Goal: Transaction & Acquisition: Purchase product/service

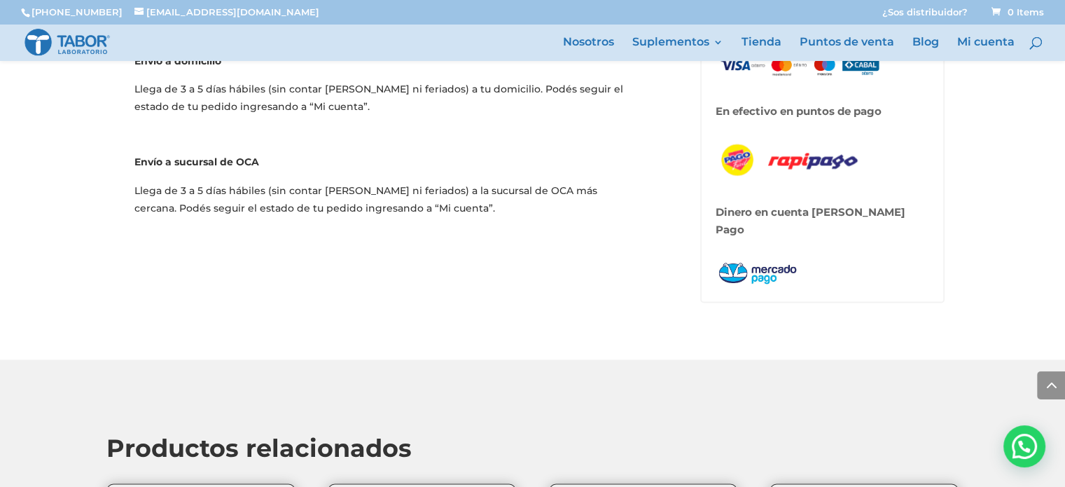
scroll to position [2493, 0]
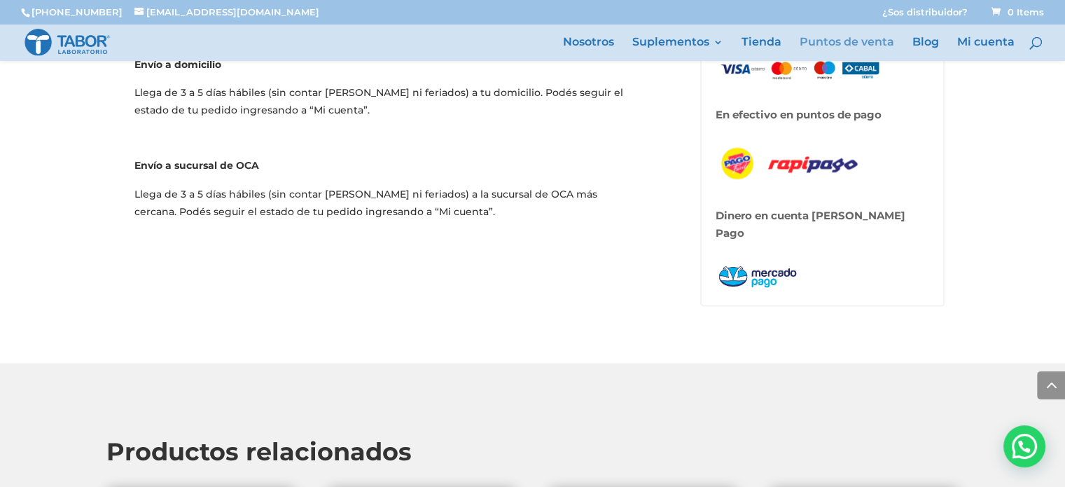
click at [843, 41] on link "Puntos de venta" at bounding box center [847, 49] width 95 height 24
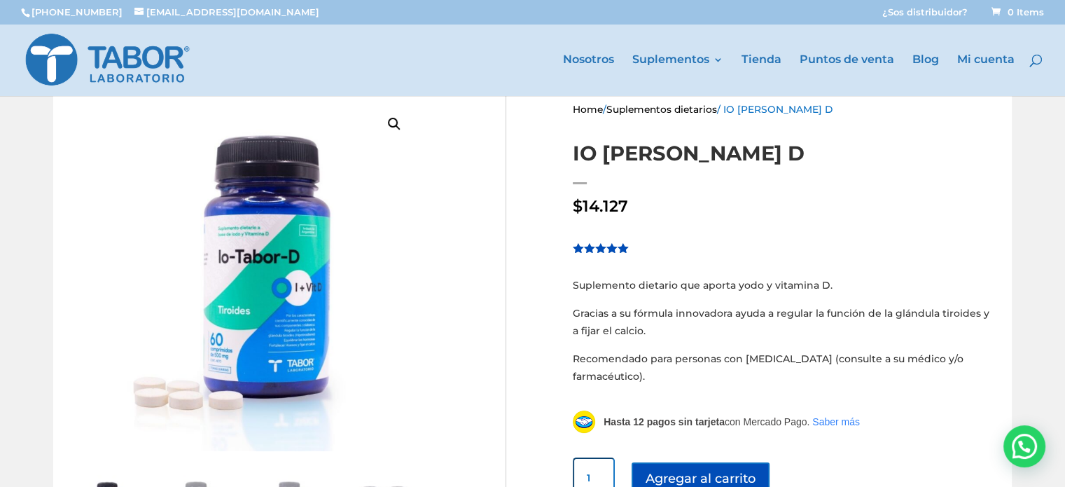
scroll to position [0, 0]
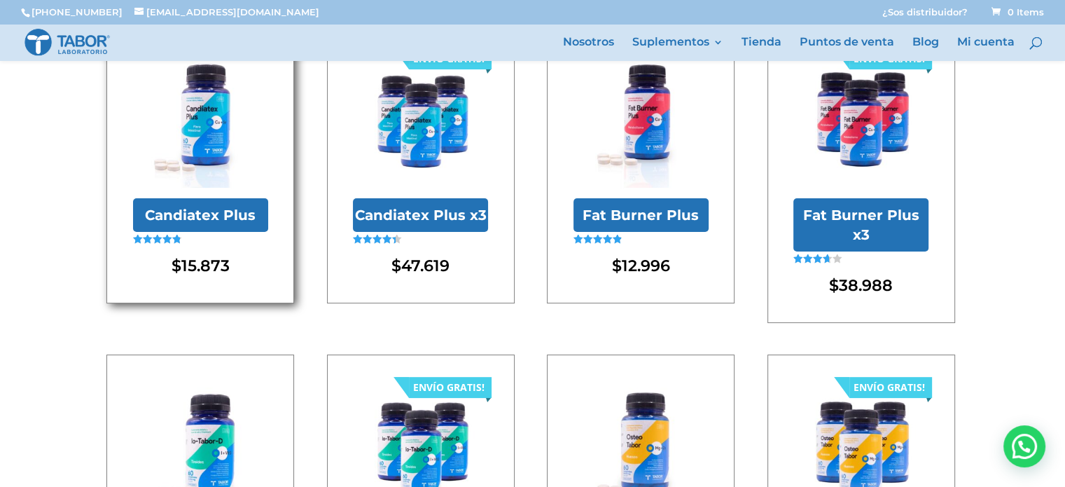
scroll to position [420, 0]
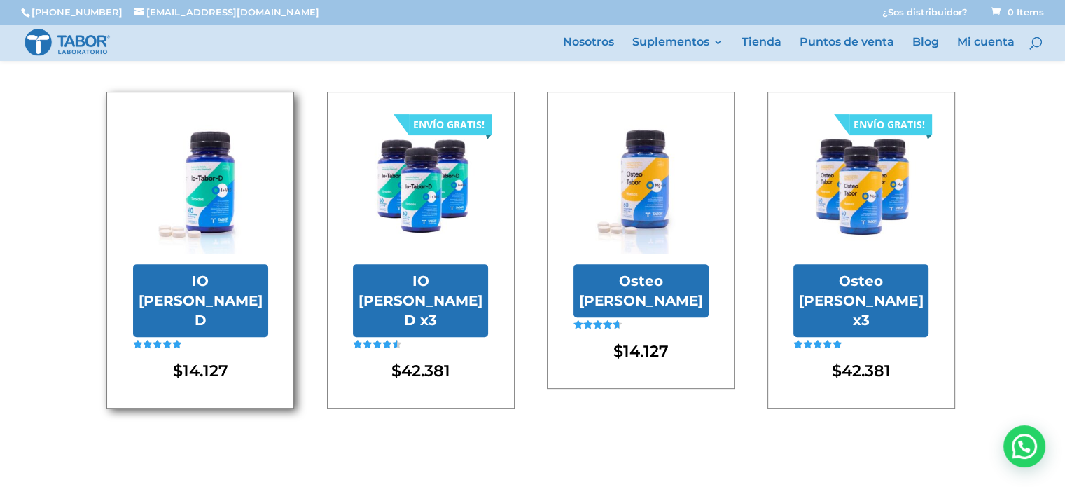
click at [216, 264] on h2 "IO [PERSON_NAME] D" at bounding box center [200, 300] width 135 height 73
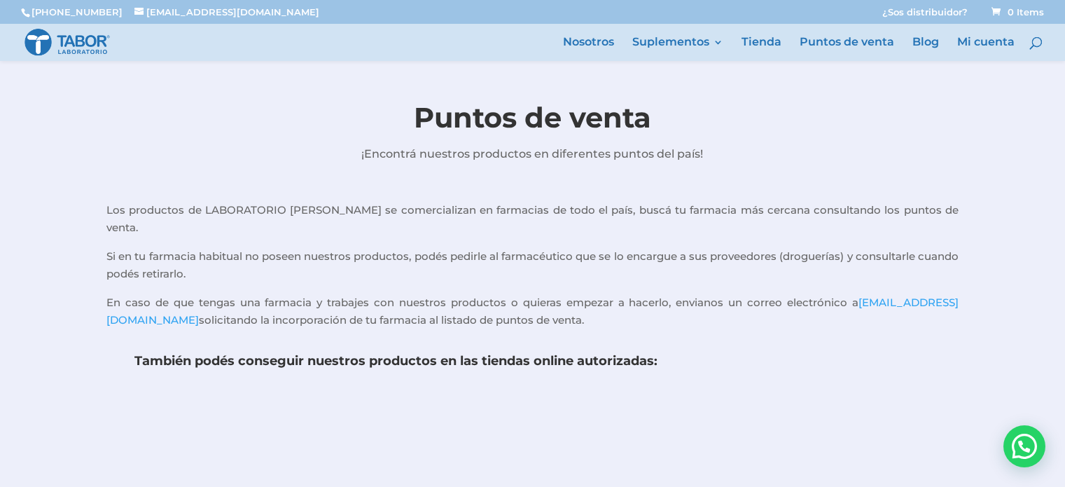
scroll to position [392, 0]
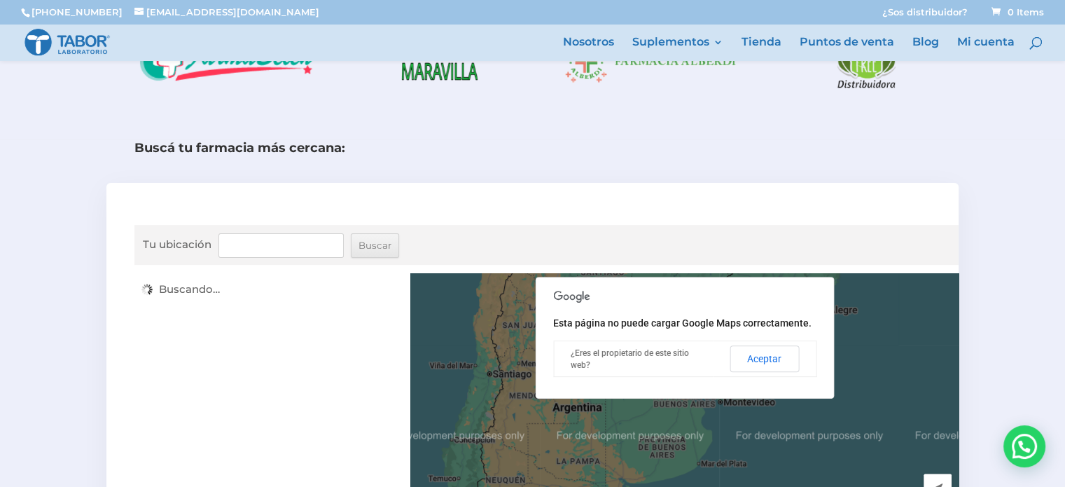
drag, startPoint x: 761, startPoint y: 337, endPoint x: 977, endPoint y: 319, distance: 217.1
click at [951, 331] on div "← Mover a la izquierda → Mover a la derecha ↑ Mover hacia arriba ↓ Mover hacia …" at bounding box center [684, 395] width 548 height 245
click at [983, 318] on div "Buscá tu farmacia más cercana: Tu ubicación Buscar ← Mover a la izquierda → Mov…" at bounding box center [532, 419] width 1065 height 561
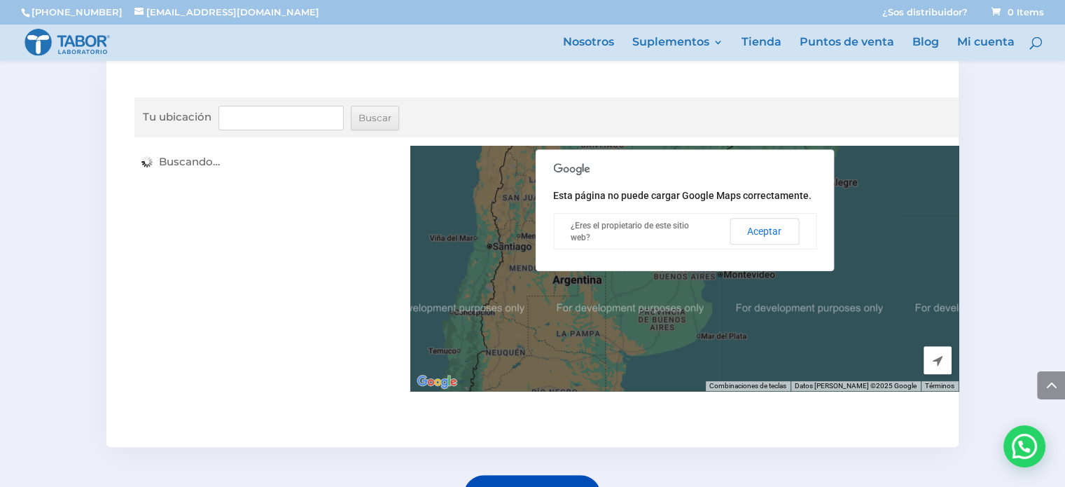
scroll to position [567, 0]
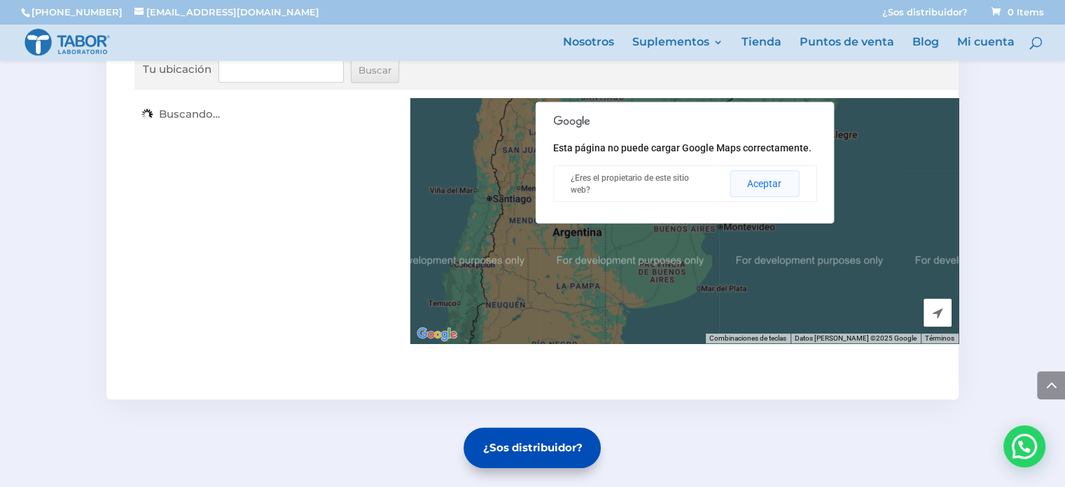
click at [756, 170] on button "Aceptar" at bounding box center [764, 183] width 69 height 27
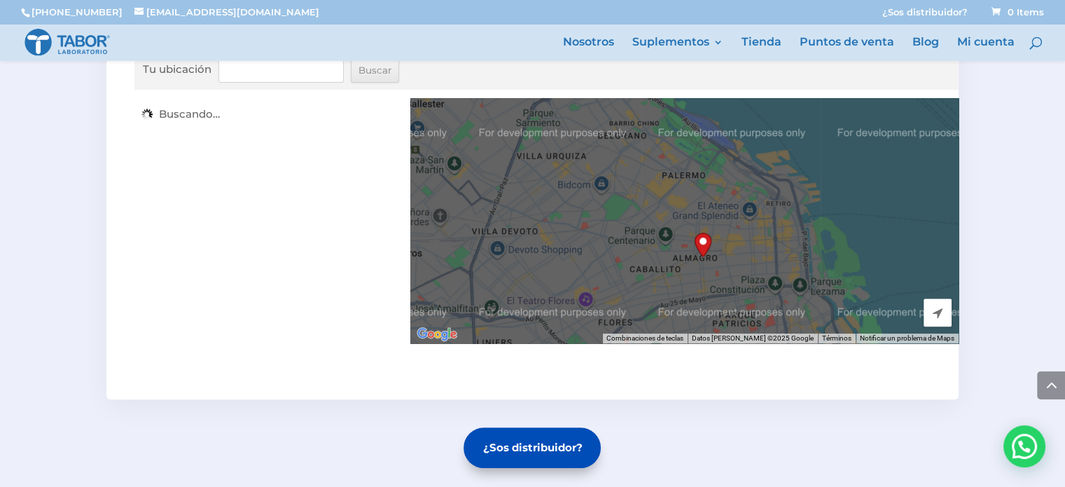
drag, startPoint x: 784, startPoint y: 186, endPoint x: 698, endPoint y: 262, distance: 114.6
click at [698, 262] on div "Para desplazarte, pulsa las teclas de flecha." at bounding box center [684, 220] width 548 height 245
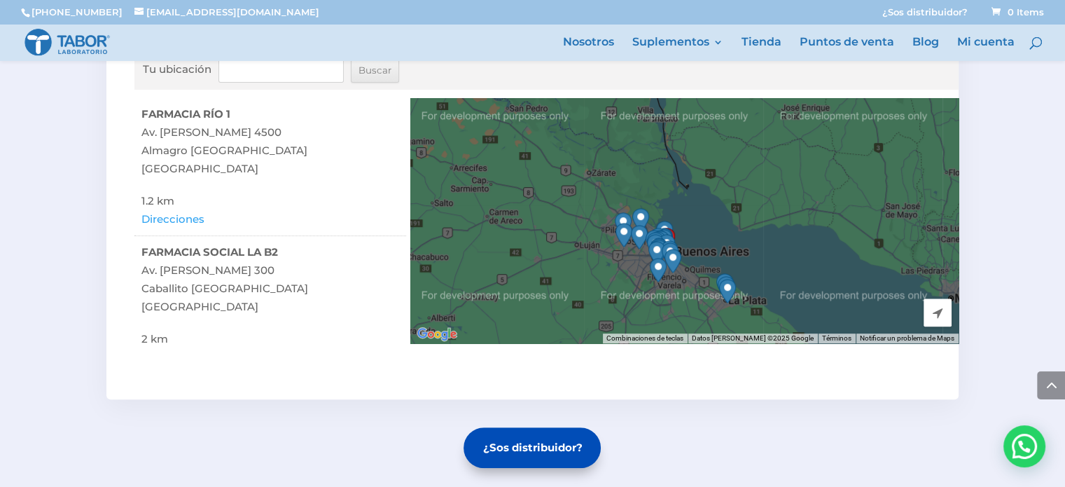
drag, startPoint x: 670, startPoint y: 125, endPoint x: 691, endPoint y: 326, distance: 202.1
click at [691, 326] on div "Tu ubicación Buscar ← Mover a la izquierda → Mover a la derecha ↑ Mover hacia a…" at bounding box center [532, 204] width 852 height 392
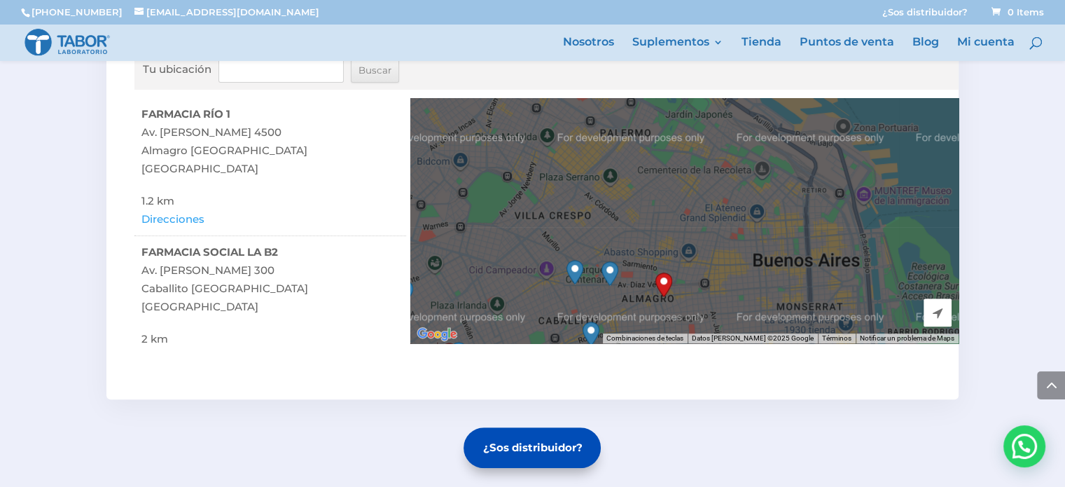
drag, startPoint x: 746, startPoint y: 261, endPoint x: 698, endPoint y: 203, distance: 75.1
click at [698, 203] on div "Para desplazarte, pulsa las teclas de flecha." at bounding box center [684, 220] width 548 height 245
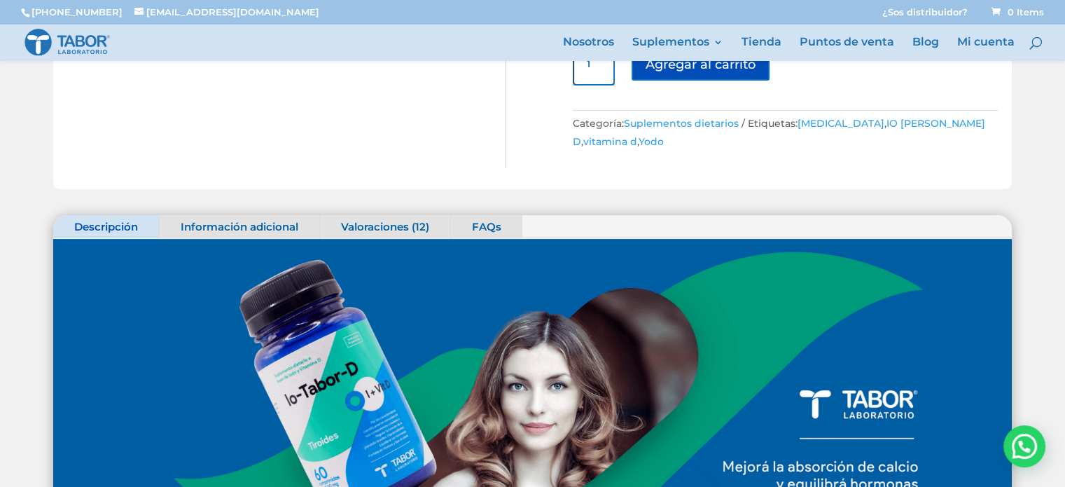
scroll to position [280, 0]
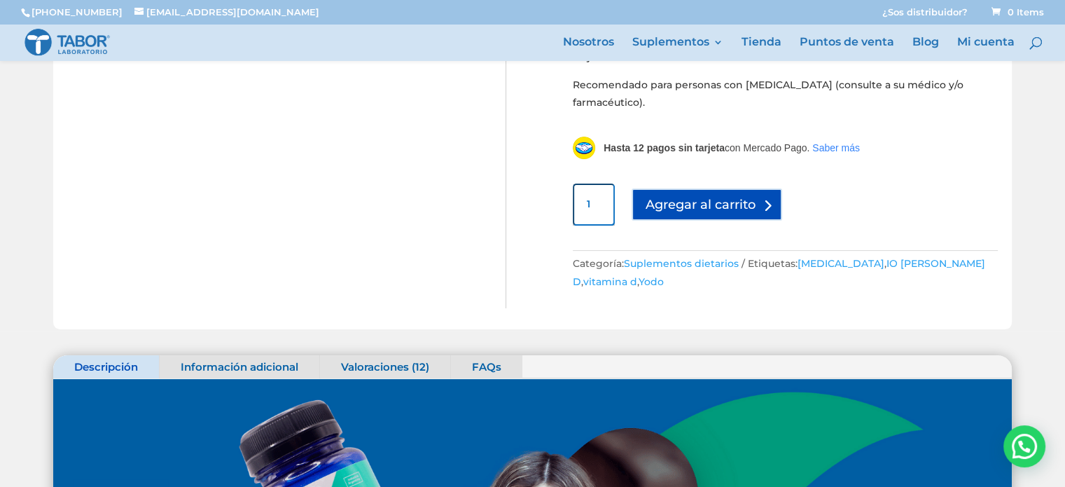
click at [678, 198] on button "Agregar al carrito" at bounding box center [707, 204] width 151 height 32
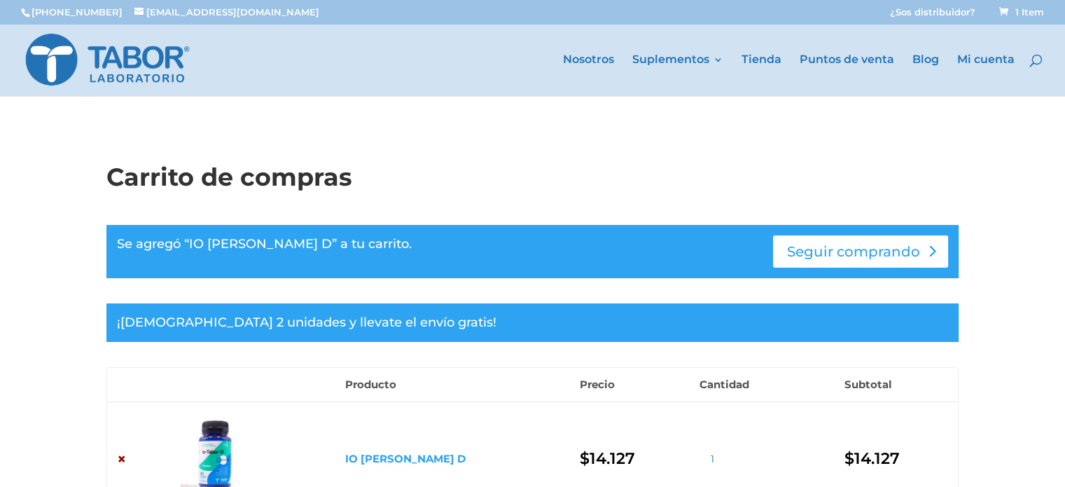
click at [840, 256] on link "Seguir comprando" at bounding box center [860, 251] width 175 height 32
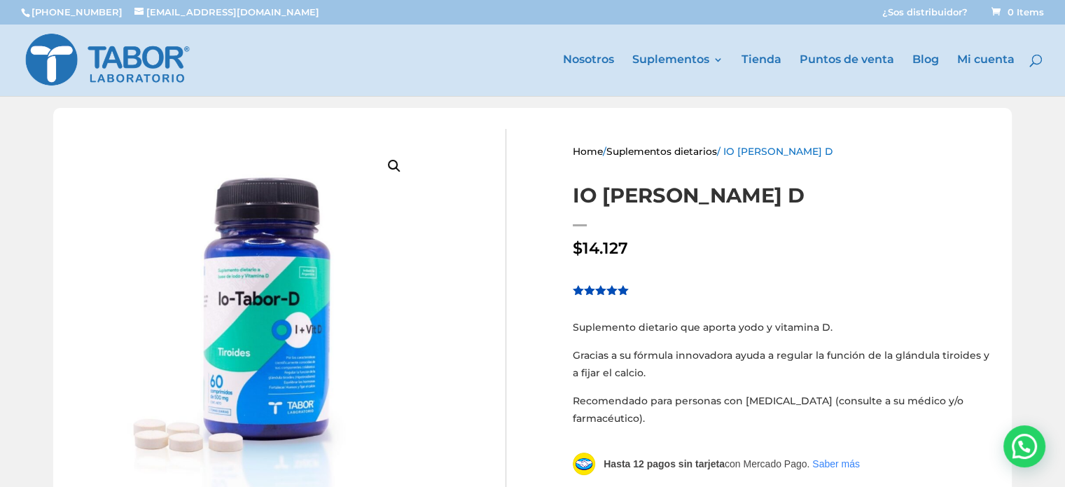
click at [1030, 57] on span at bounding box center [1030, 57] width 0 height 0
type input "selenio"
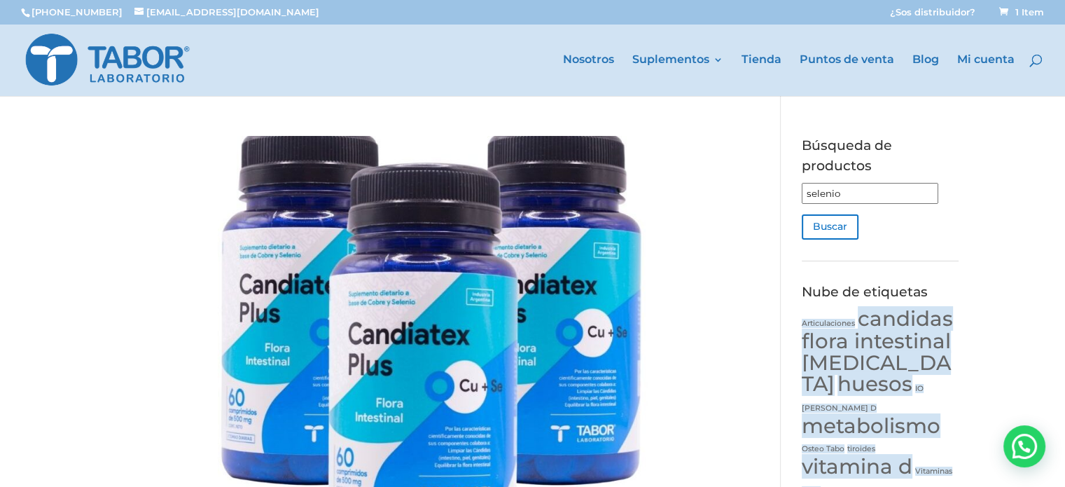
click at [1026, 18] on div "¿Sos distribuidor? Carrito de compras 1 Item" at bounding box center [967, 15] width 154 height 17
click at [1027, 15] on span "1 Item" at bounding box center [1021, 11] width 45 height 11
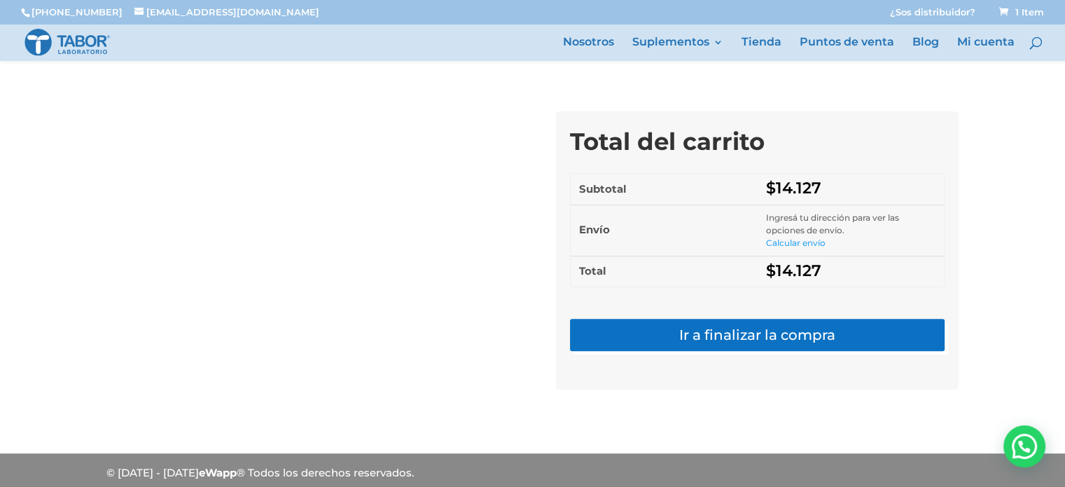
scroll to position [409, 0]
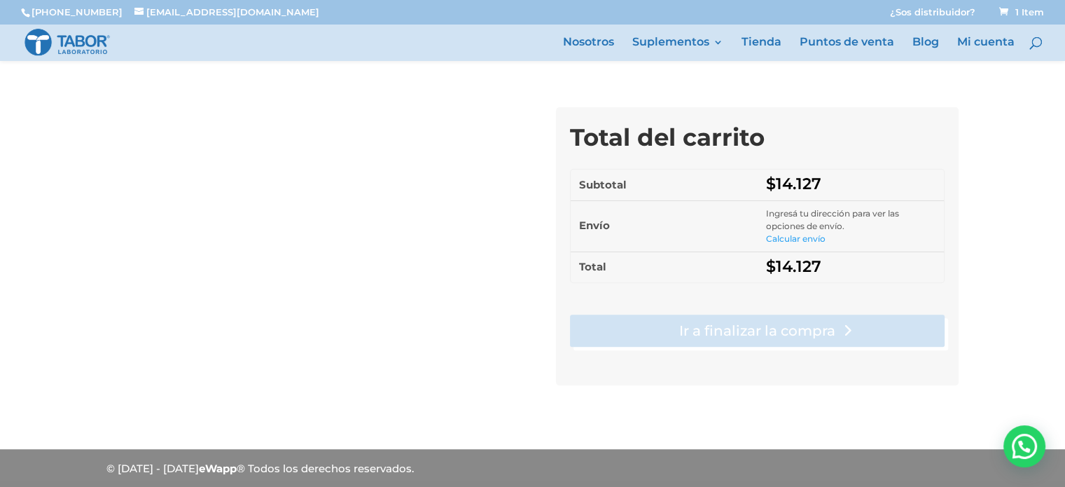
click at [743, 333] on link "Ir a finalizar la compra" at bounding box center [757, 330] width 375 height 32
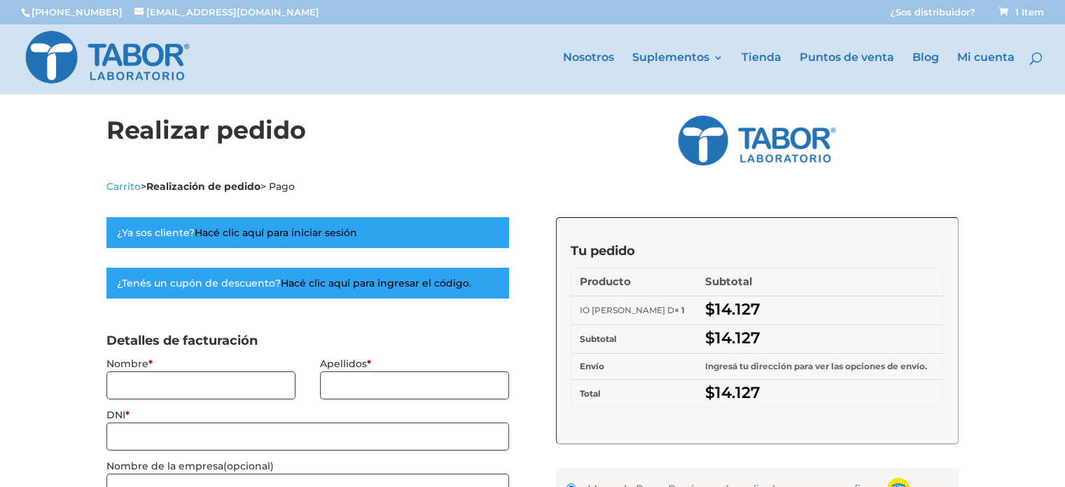
select select "C"
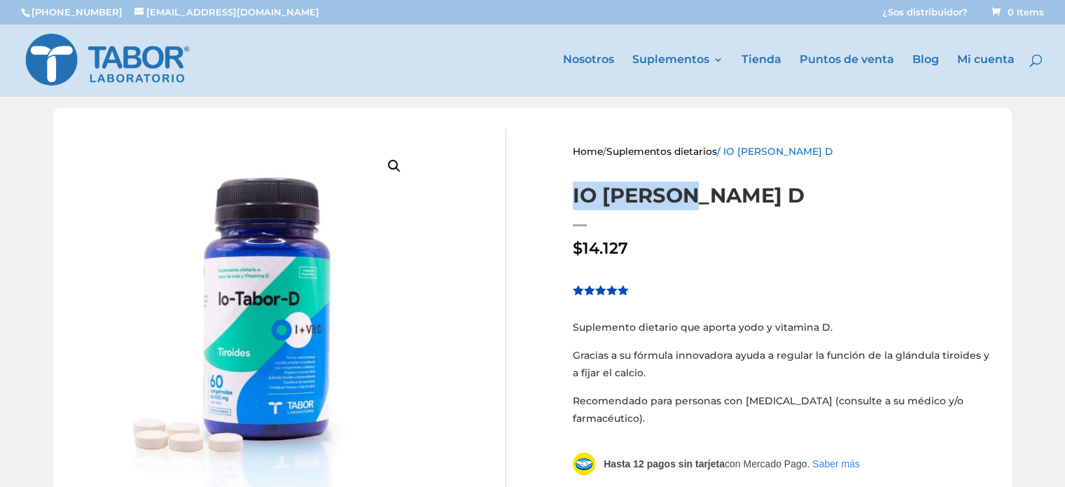
drag, startPoint x: 708, startPoint y: 192, endPoint x: 572, endPoint y: 195, distance: 136.6
click at [572, 195] on div "Home / Suplementos dietarios / IO [PERSON_NAME] D IO [PERSON_NAME] D $ 14.127 V…" at bounding box center [785, 376] width 453 height 495
copy h1 "IO [PERSON_NAME] D"
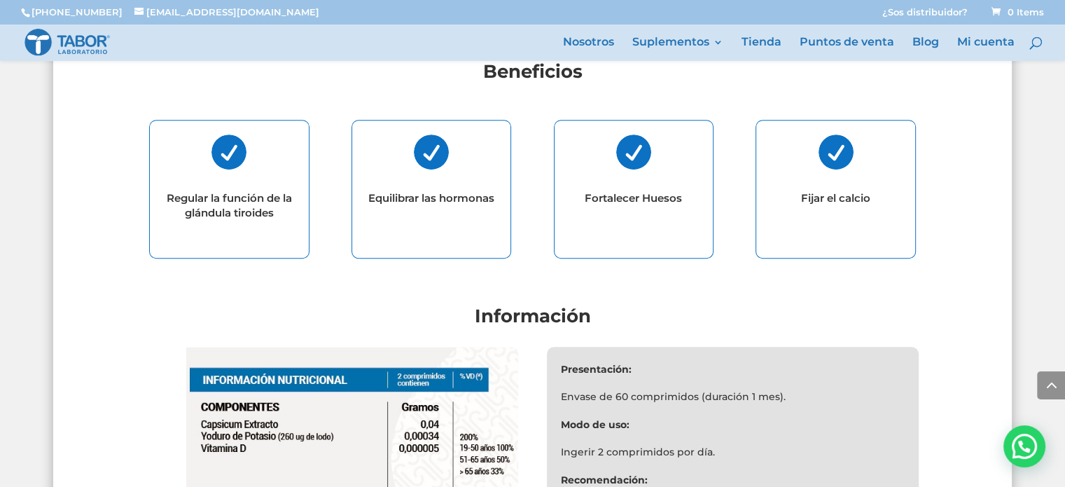
scroll to position [1191, 0]
